Goal: Share content

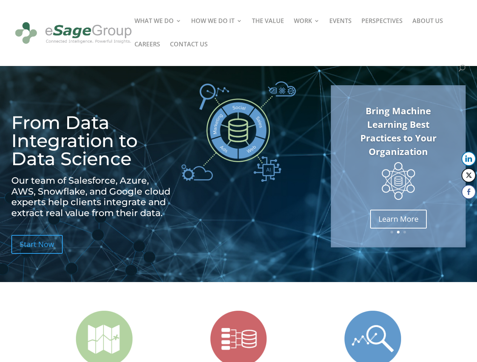
click at [238, 181] on img at bounding box center [238, 132] width 114 height 100
click at [398, 166] on img at bounding box center [398, 181] width 33 height 38
click at [331, 166] on link "Previous" at bounding box center [331, 166] width 18 height 18
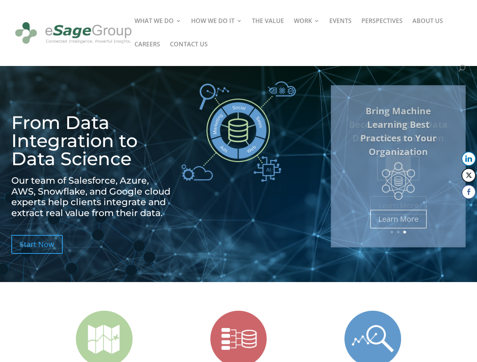
click at [469, 159] on button "LinkedIn" at bounding box center [468, 159] width 14 height 14
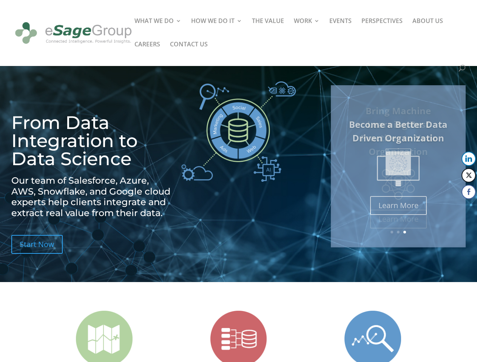
click at [469, 176] on button "Twitter" at bounding box center [468, 175] width 14 height 14
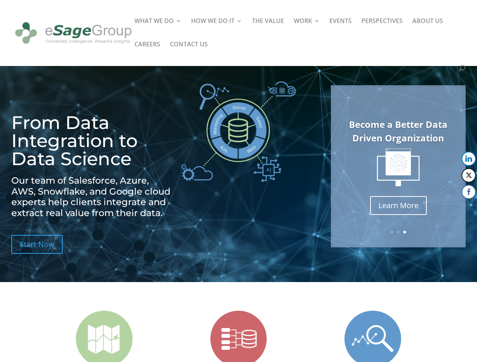
click at [469, 192] on button "Facebook" at bounding box center [468, 192] width 14 height 14
click at [454, 207] on span at bounding box center [454, 207] width 9 height 9
